Goal: Check status: Check status

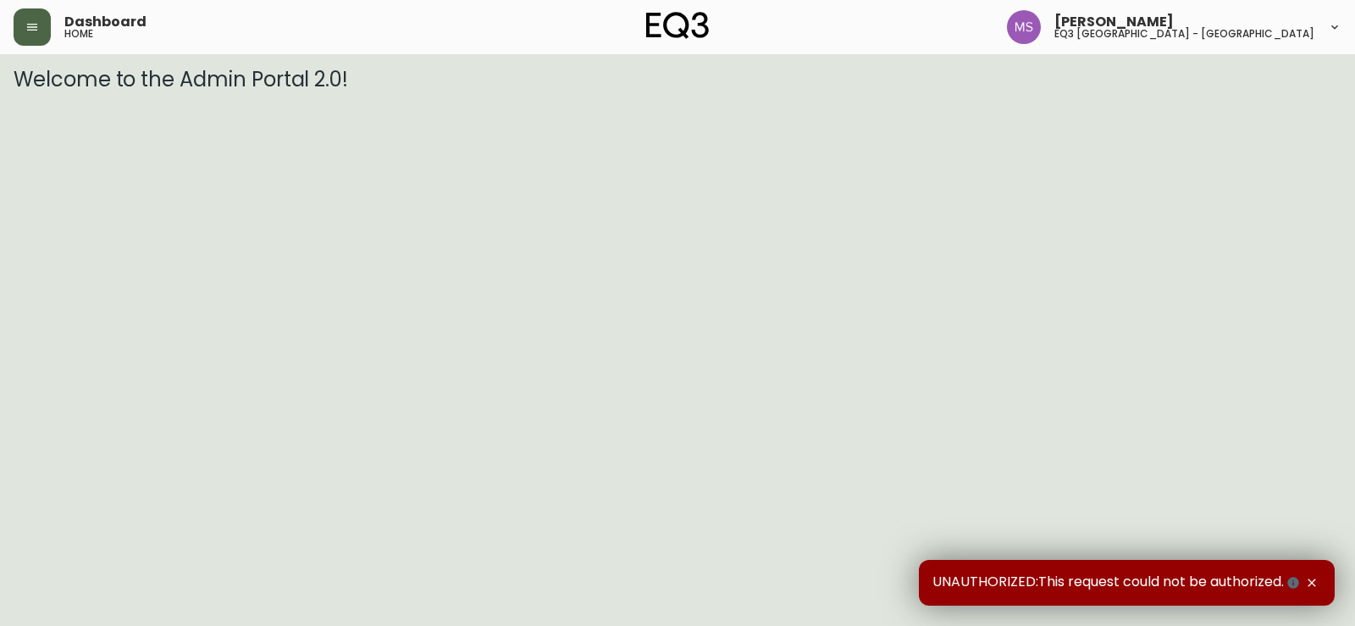
click at [27, 31] on icon "button" at bounding box center [32, 27] width 14 height 14
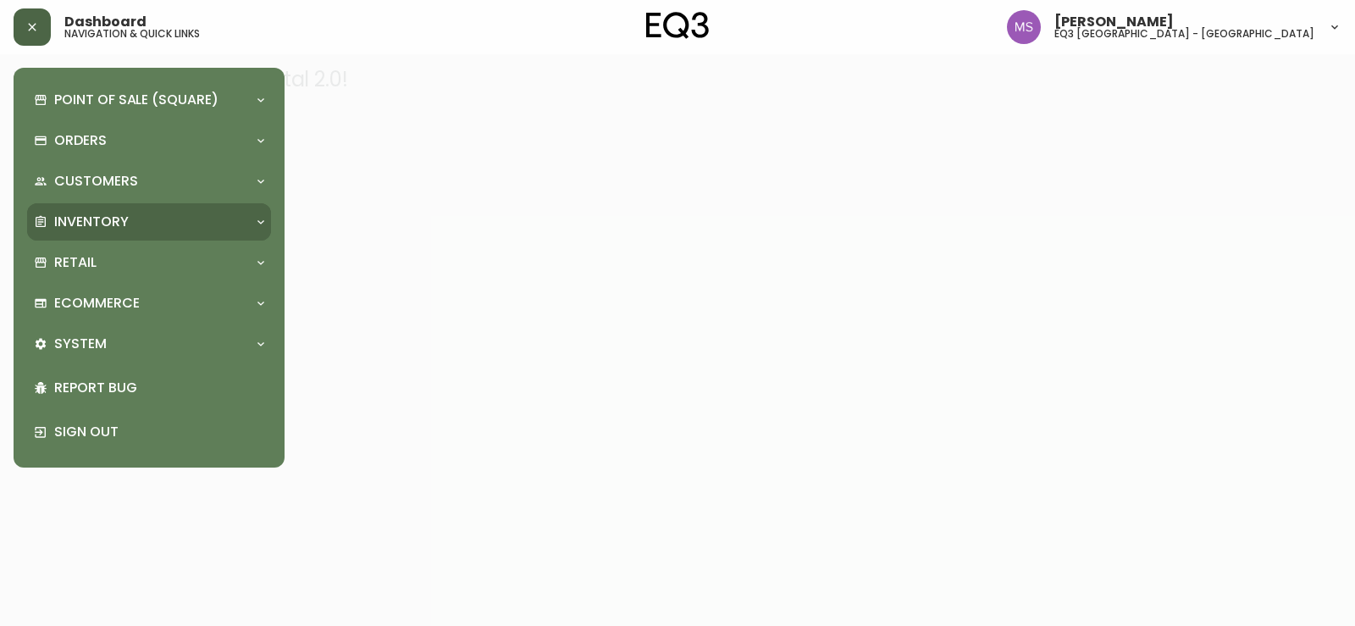
click at [114, 219] on p "Inventory" at bounding box center [91, 222] width 75 height 19
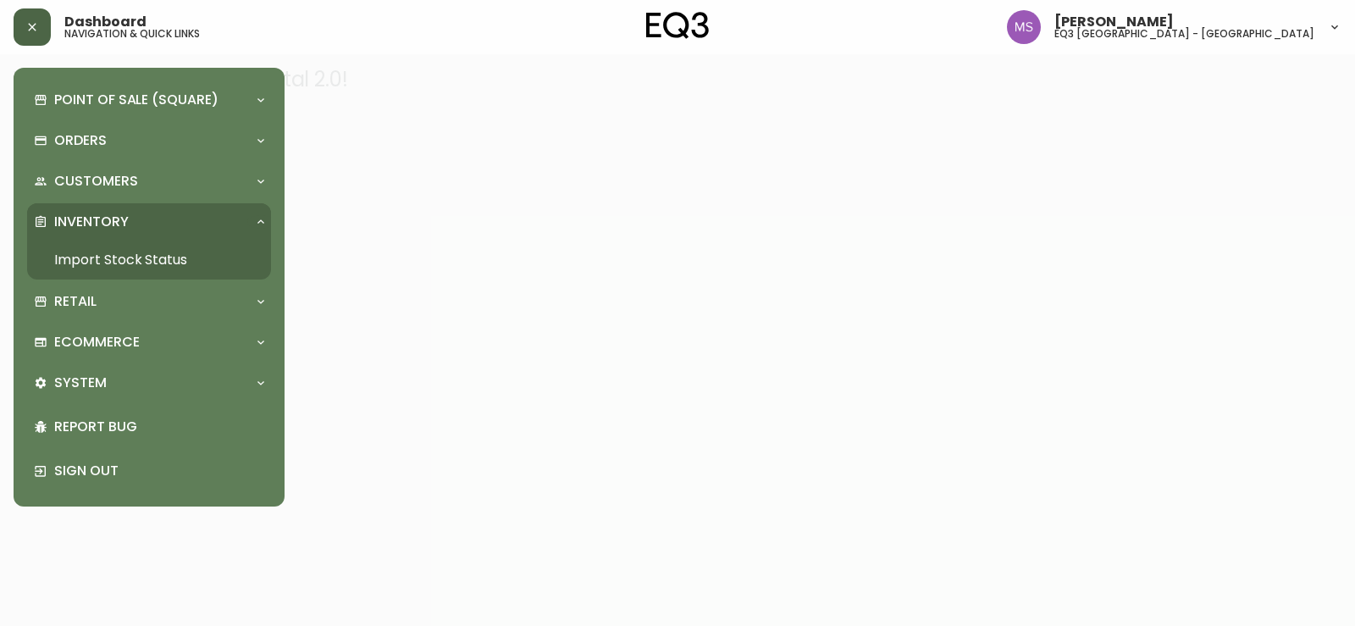
click at [95, 258] on link "Import Stock Status" at bounding box center [149, 259] width 244 height 39
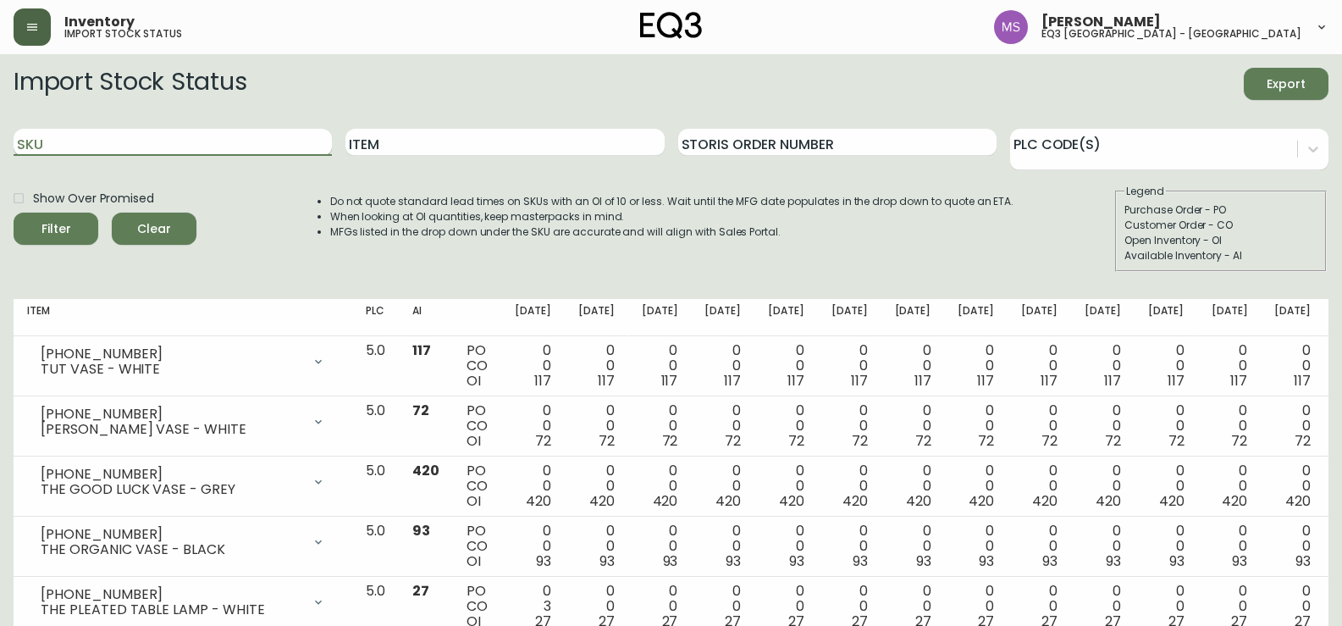
click at [89, 149] on input "SKU" at bounding box center [173, 142] width 318 height 27
paste input "[PHONE_NUMBER]"
type input "[PHONE_NUMBER]"
click at [14, 213] on button "Filter" at bounding box center [56, 229] width 85 height 32
